Goal: Task Accomplishment & Management: Complete application form

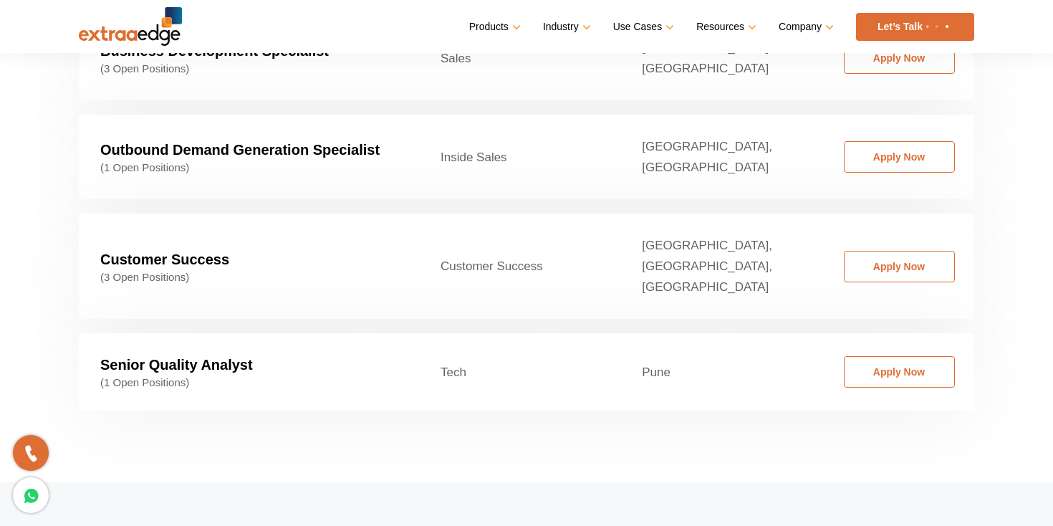
scroll to position [2384, 0]
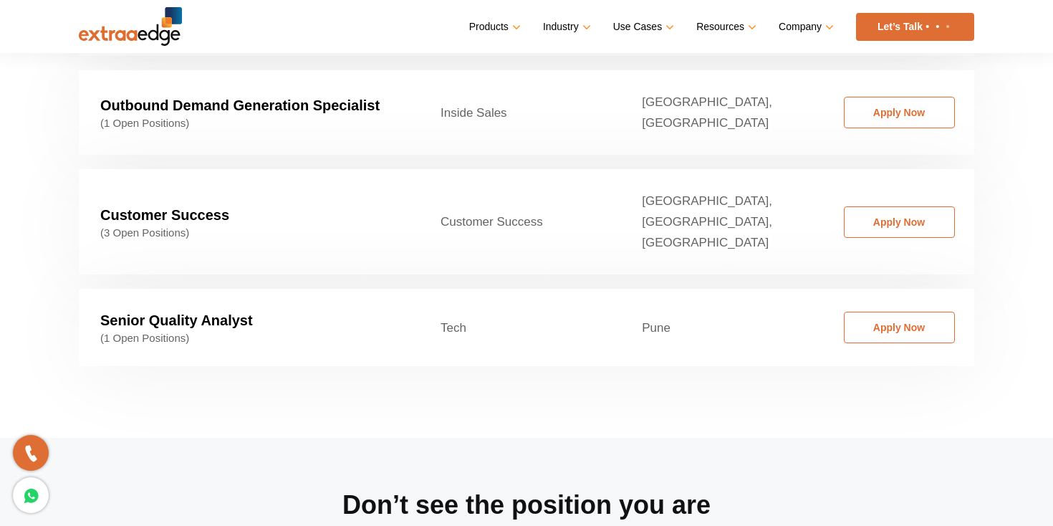
click at [183, 207] on strong "Customer Success" at bounding box center [164, 215] width 129 height 16
click at [147, 226] on span "(3 Open Positions)" at bounding box center [248, 232] width 297 height 13
click at [867, 206] on link "Apply Now" at bounding box center [899, 222] width 111 height 32
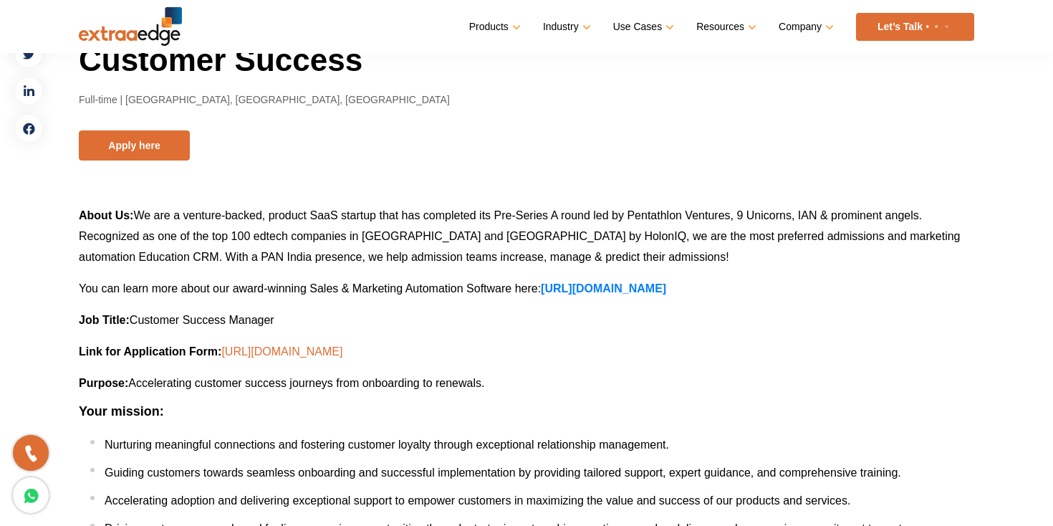
scroll to position [67, 0]
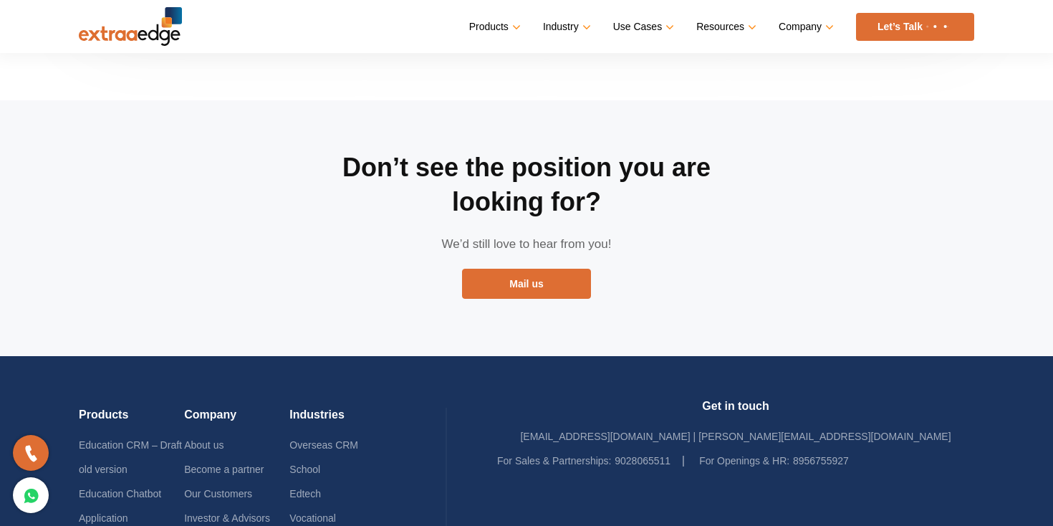
scroll to position [2804, 0]
